Goal: Obtain resource: Download file/media

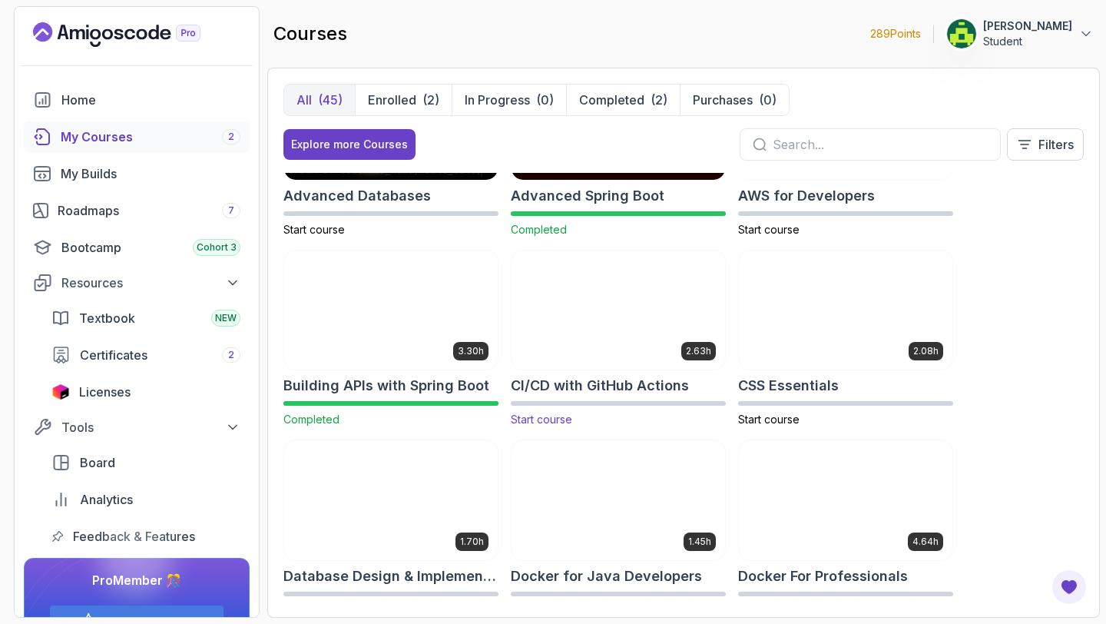
scroll to position [128, 0]
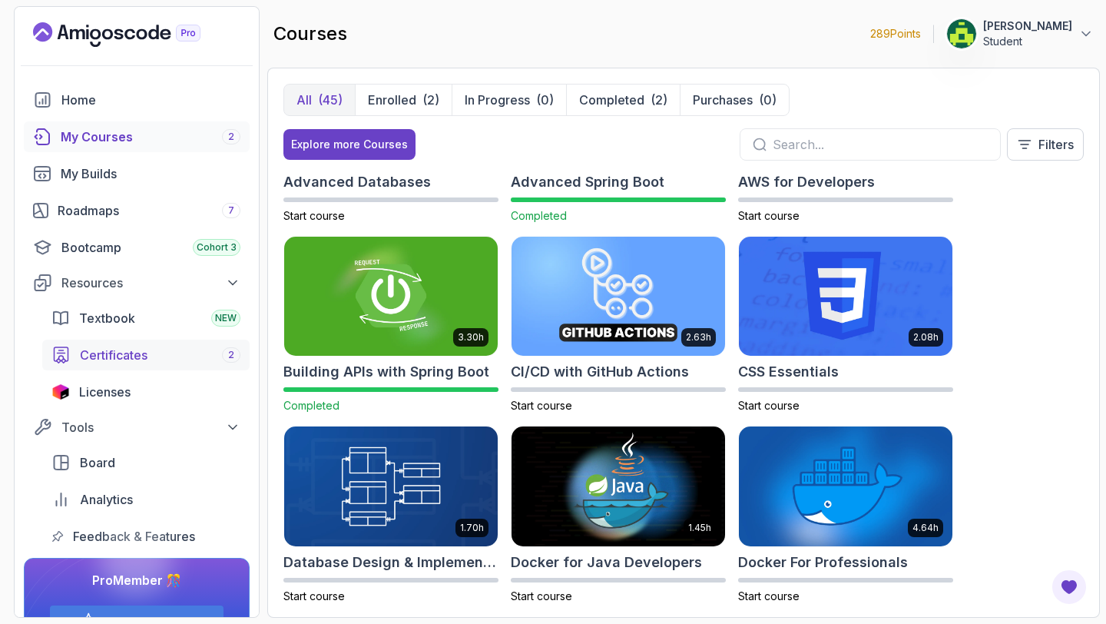
click at [192, 353] on div "Certificates 2" at bounding box center [160, 355] width 161 height 18
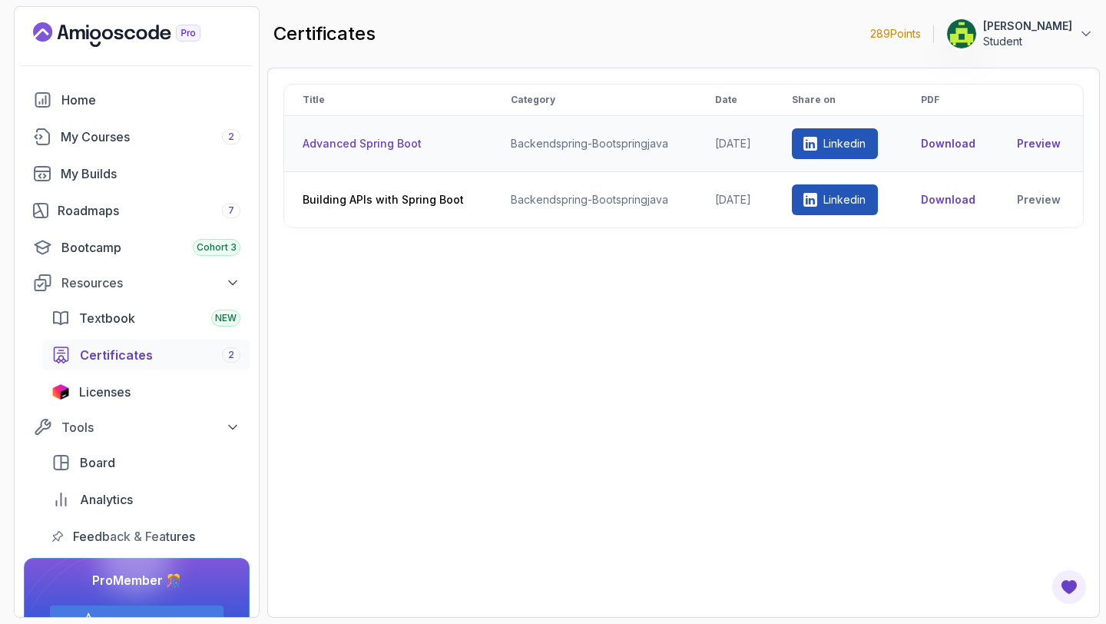
click at [1043, 147] on link "Preview" at bounding box center [1041, 143] width 48 height 15
click at [1027, 141] on link "Preview" at bounding box center [1041, 143] width 48 height 15
click at [956, 157] on td "Download" at bounding box center [951, 144] width 96 height 56
click at [956, 154] on td "Download" at bounding box center [951, 144] width 96 height 56
click at [956, 151] on button "Download" at bounding box center [948, 143] width 55 height 15
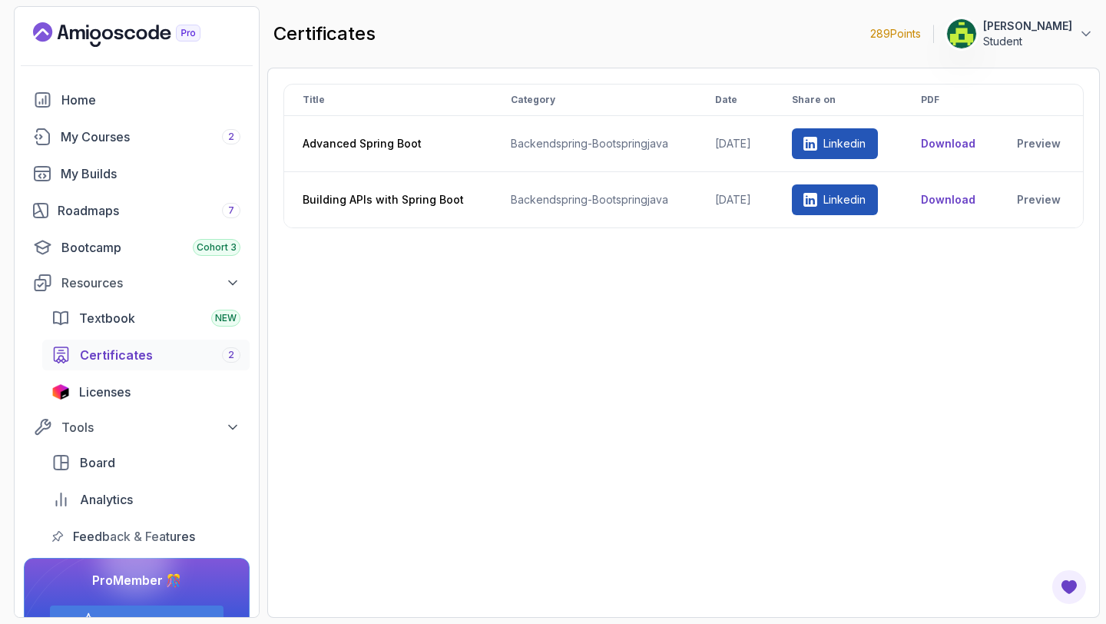
click at [469, 392] on div "Title Category Date Share on PDF Advanced Spring Boot backend spring-boot sprin…" at bounding box center [683, 343] width 800 height 518
click at [752, 370] on div "Title Category Date Share on PDF Advanced Spring Boot backend spring-boot sprin…" at bounding box center [683, 343] width 800 height 518
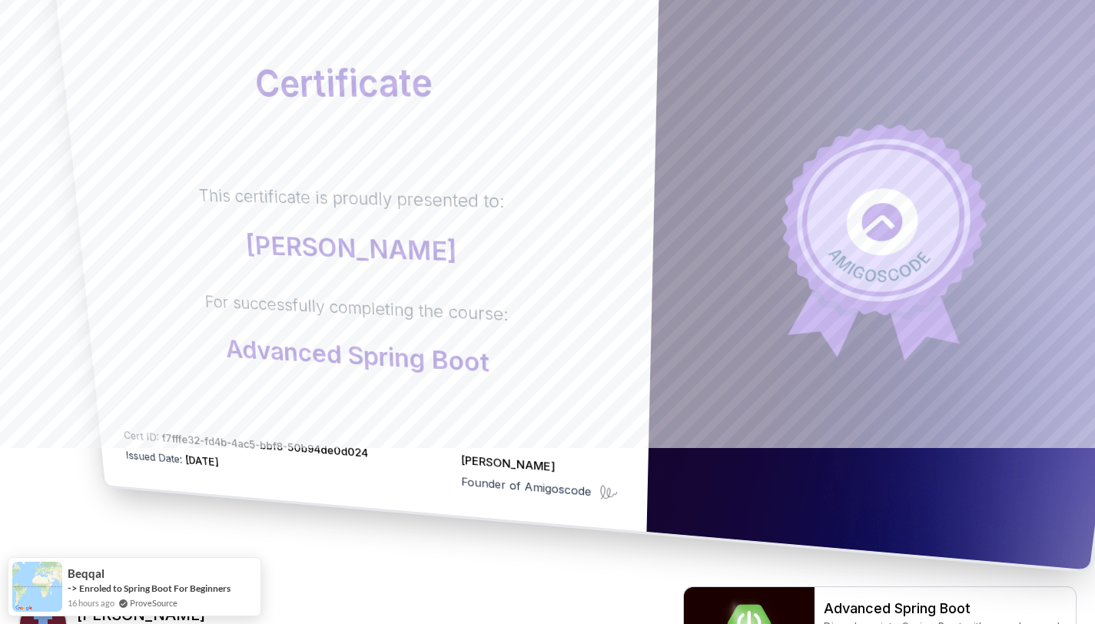
scroll to position [176, 0]
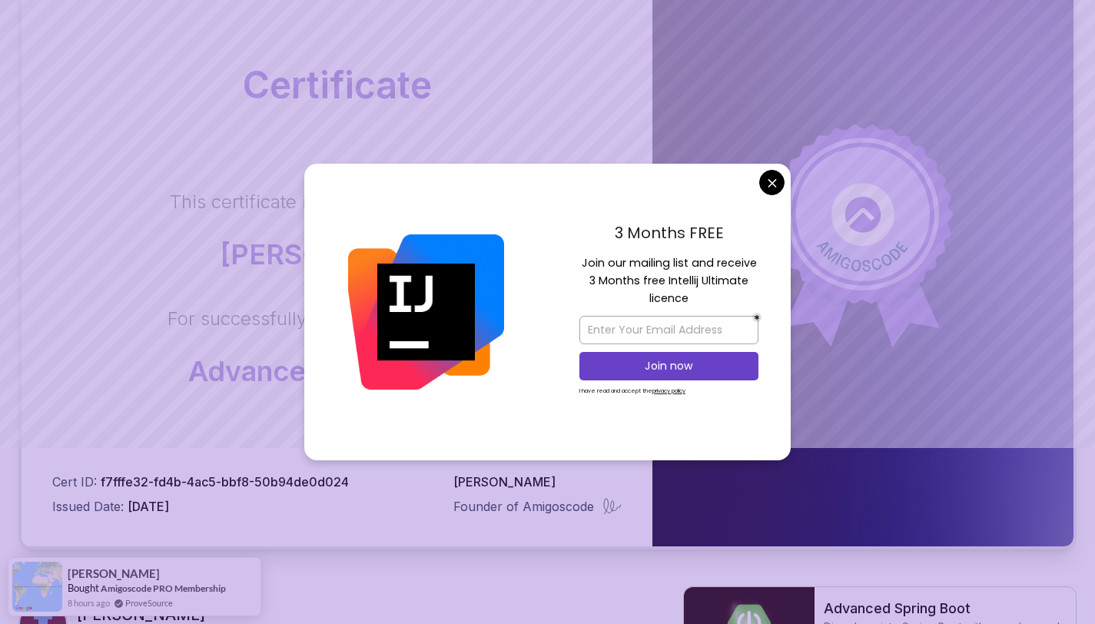
click at [758, 180] on div "3 Months FREE Join our mailing list and receive 3 Months free Intellij Ultimate…" at bounding box center [669, 312] width 244 height 297
click at [768, 178] on body "Certificate This certificate is proudly presented to: [PERSON_NAME] For success…" at bounding box center [547, 310] width 1095 height 973
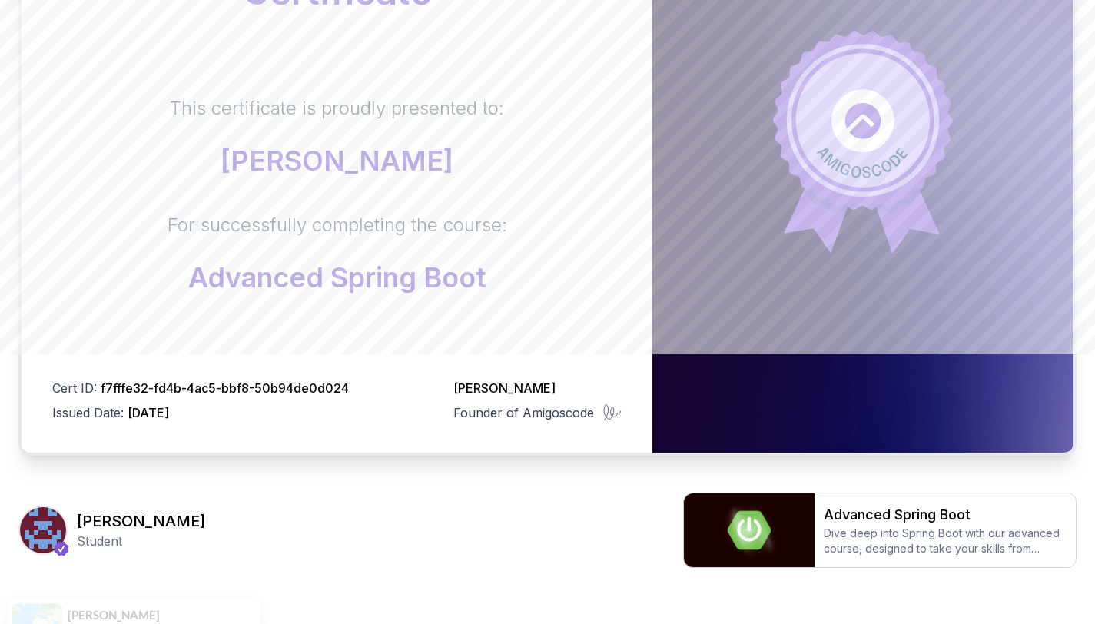
scroll to position [254, 0]
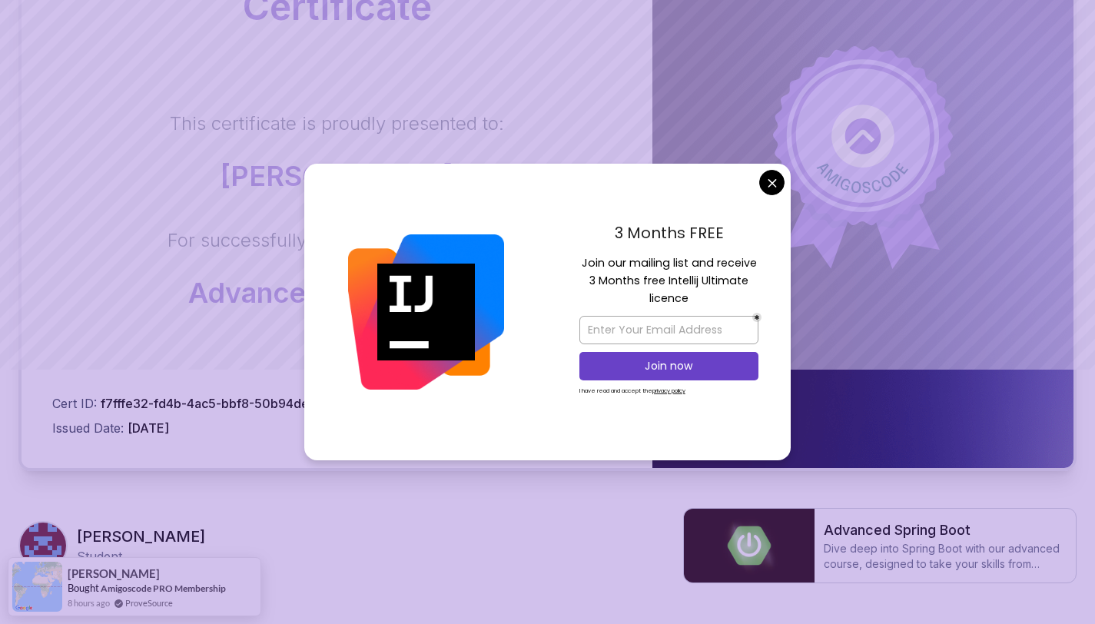
click at [772, 185] on body "Certificate This certificate is proudly presented to: [PERSON_NAME] For success…" at bounding box center [547, 232] width 1095 height 973
